Goal: Book appointment/travel/reservation

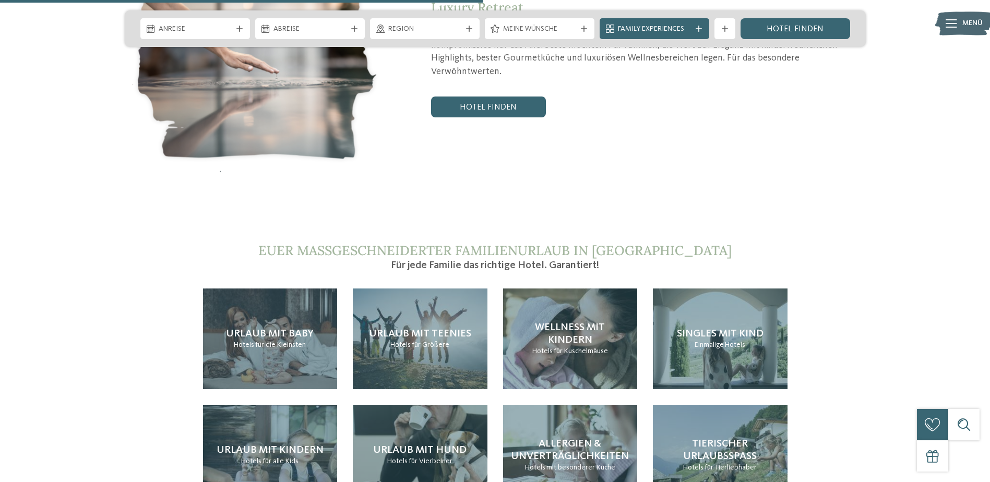
scroll to position [2400, 0]
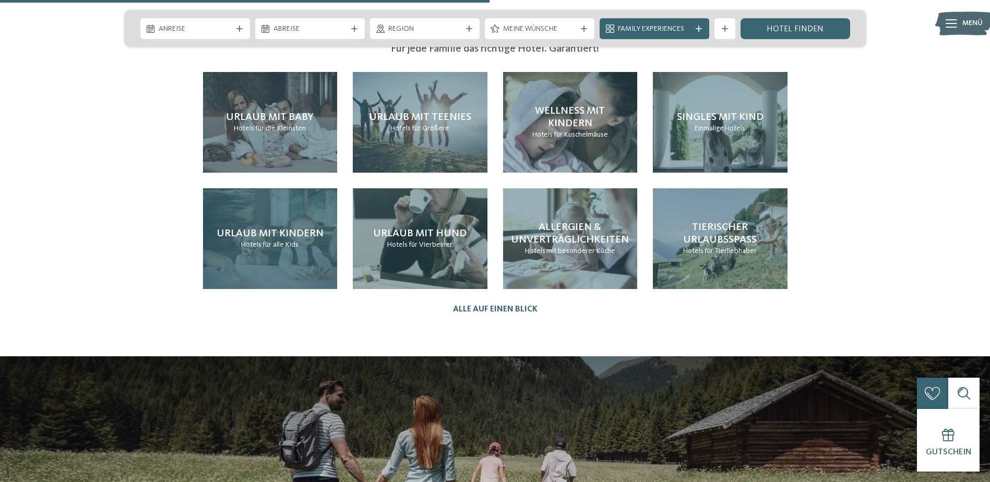
click at [308, 188] on div "Urlaub mit Kindern Hotels für alle Kids" at bounding box center [270, 238] width 135 height 101
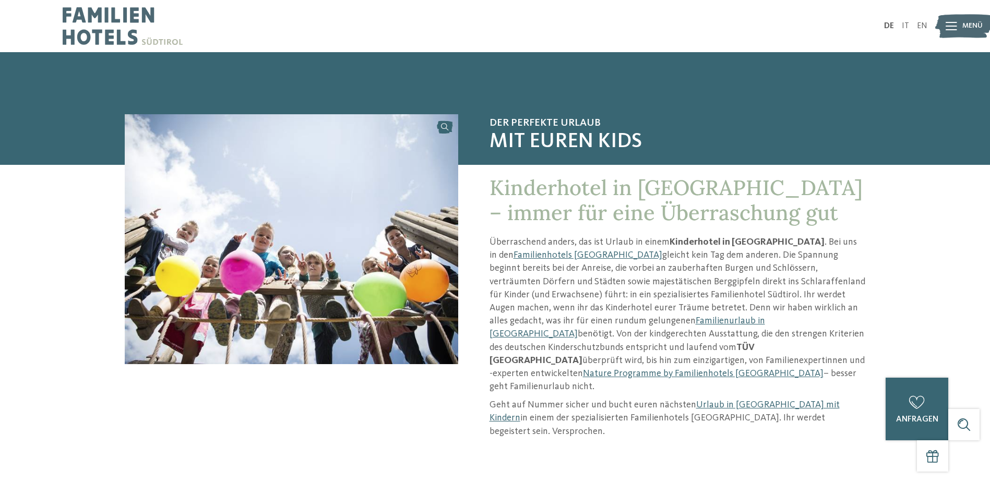
click at [956, 25] on icon at bounding box center [950, 26] width 11 height 8
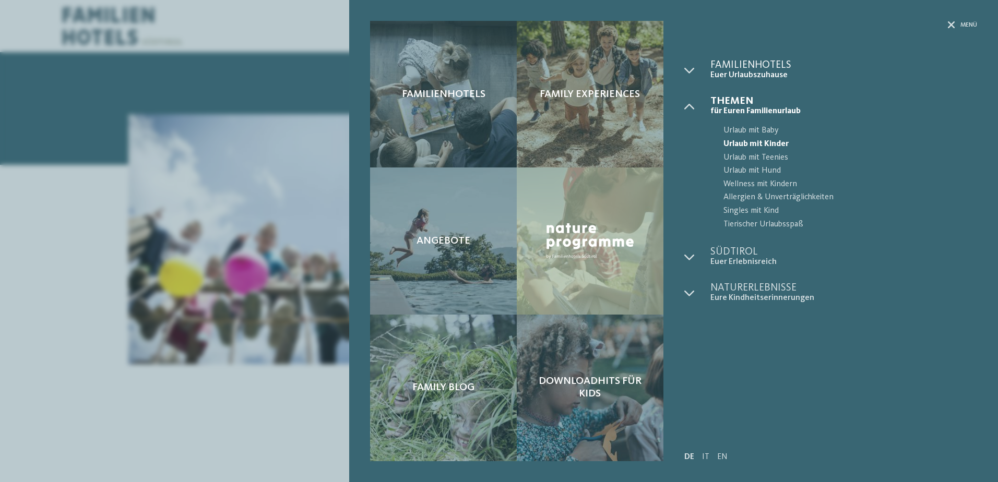
click at [737, 61] on span "Familienhotels" at bounding box center [843, 65] width 267 height 10
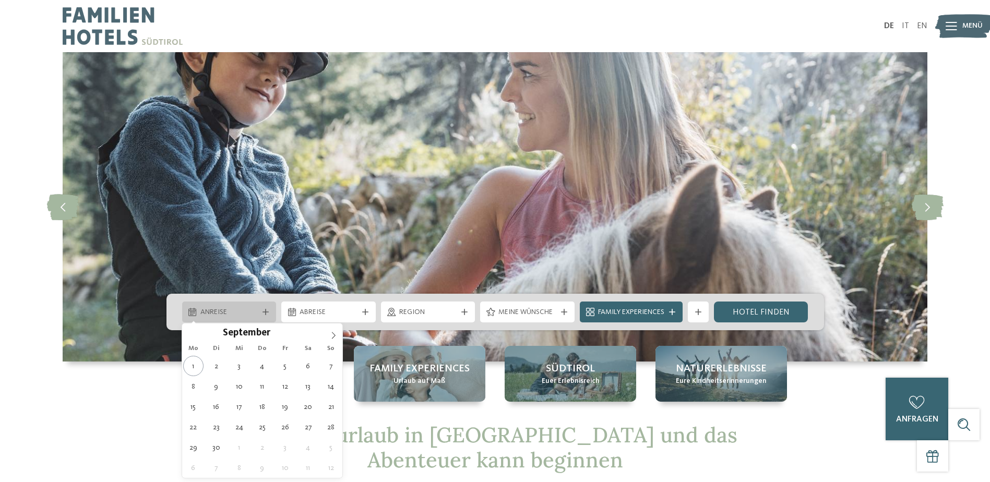
click at [263, 315] on icon at bounding box center [265, 312] width 6 height 6
click at [331, 337] on icon at bounding box center [333, 335] width 7 height 7
type input "****"
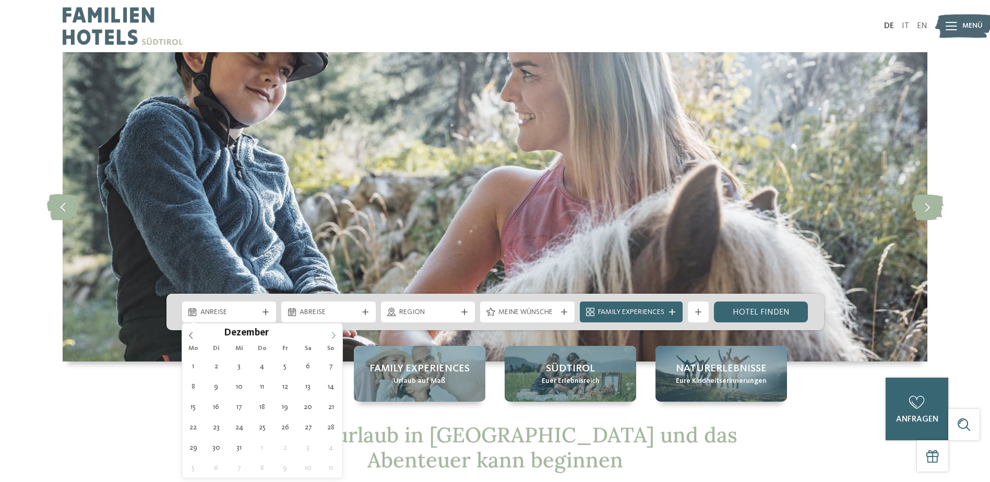
click at [331, 337] on icon at bounding box center [333, 335] width 7 height 7
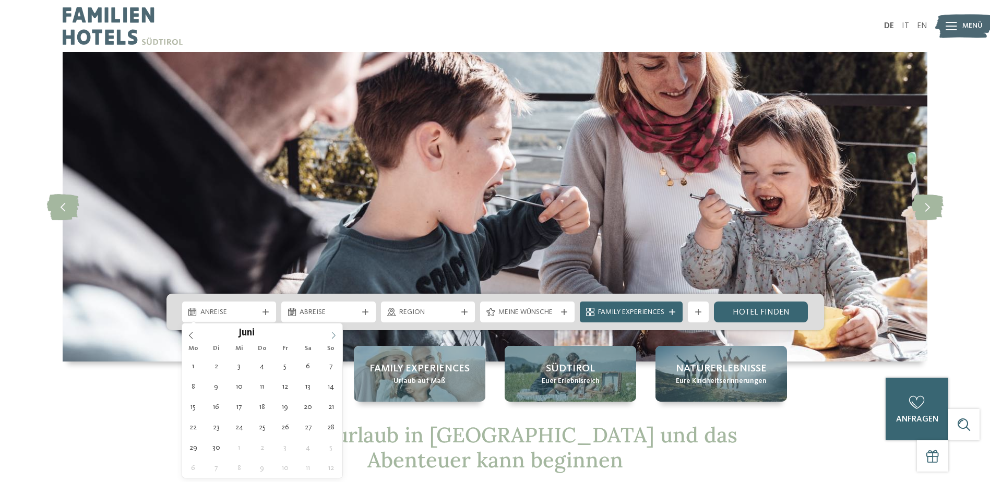
click at [331, 337] on icon at bounding box center [333, 335] width 7 height 7
type div "14.06.2026"
type input "****"
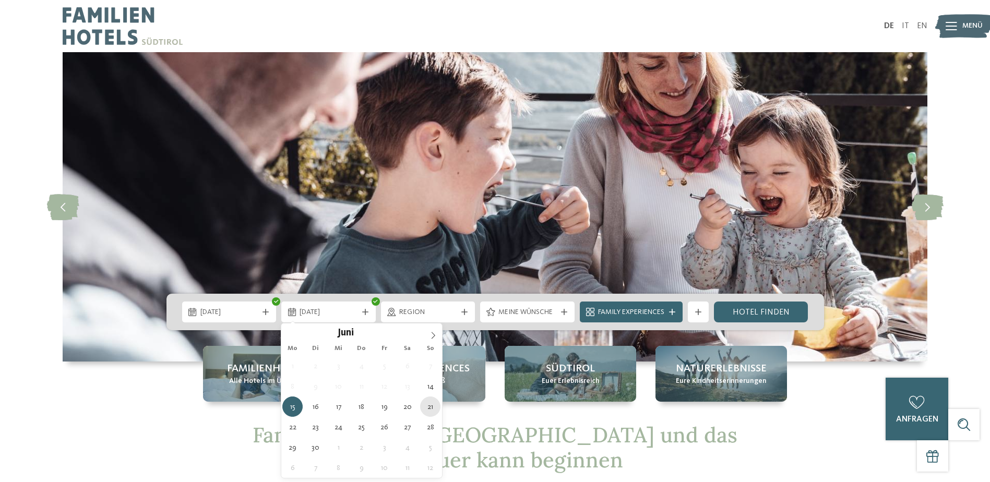
type div "21.06.2026"
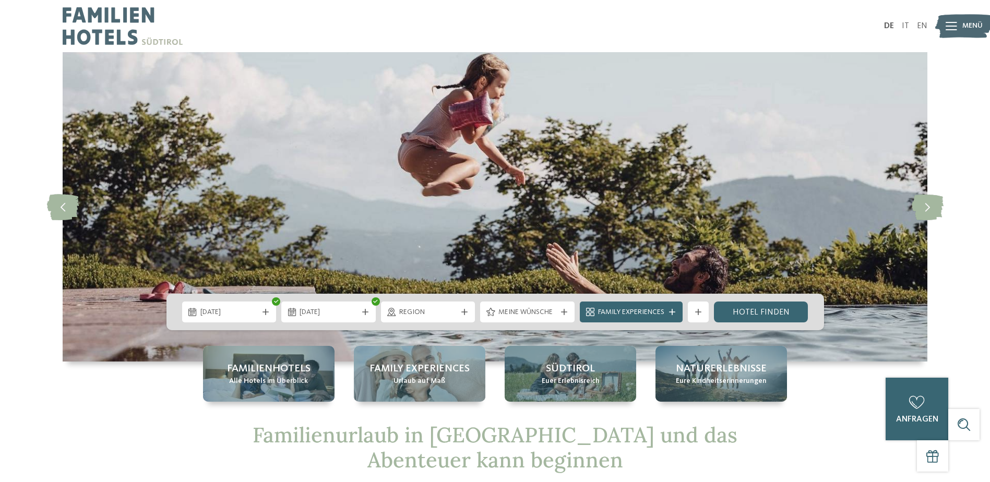
drag, startPoint x: 729, startPoint y: 312, endPoint x: 445, endPoint y: 331, distance: 285.0
click at [729, 312] on link "Hotel finden" at bounding box center [761, 312] width 94 height 21
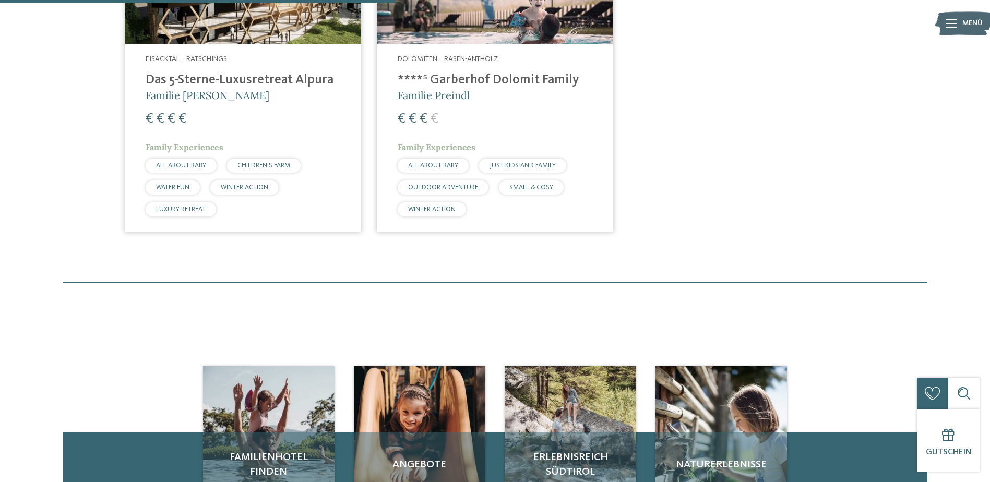
scroll to position [499, 0]
